Goal: Information Seeking & Learning: Learn about a topic

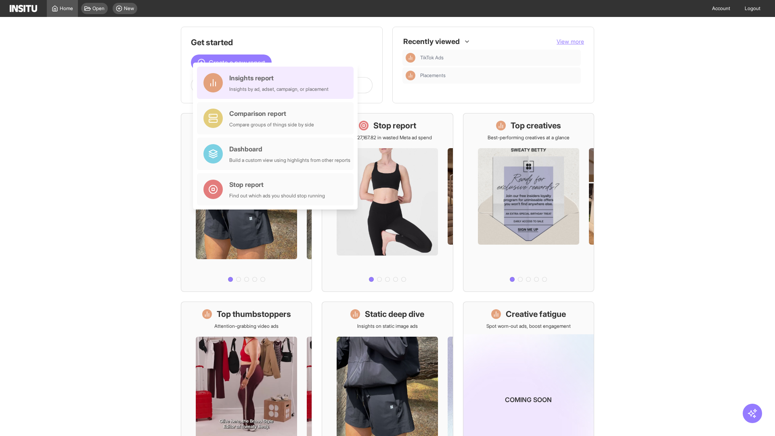
click at [277, 83] on div "Insights report Insights by ad, adset, campaign, or placement" at bounding box center [278, 82] width 99 height 19
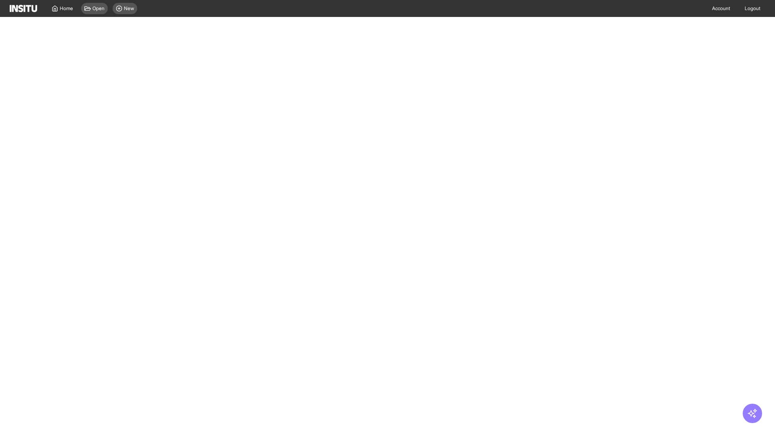
select select "**"
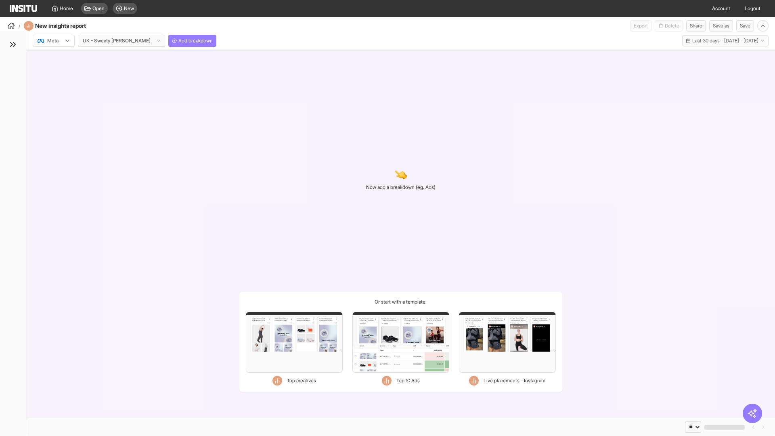
click at [54, 41] on div at bounding box center [48, 41] width 23 height 8
click at [55, 72] on span "TikTok" at bounding box center [55, 71] width 14 height 7
